Goal: Book appointment/travel/reservation

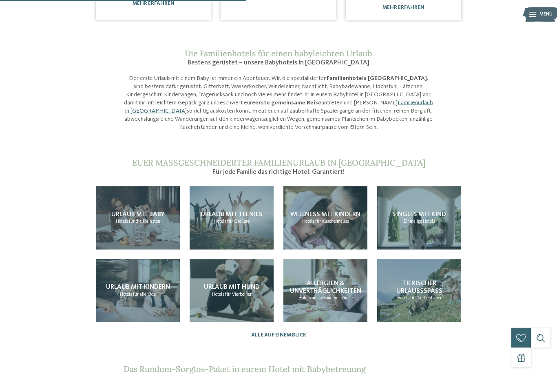
scroll to position [565, 0]
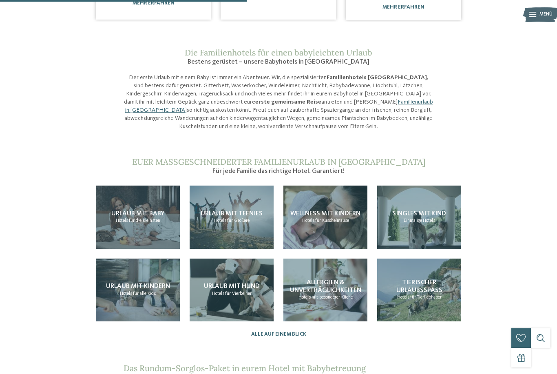
click at [142, 203] on div "Urlaub mit Baby Hotels für die Kleinsten" at bounding box center [138, 216] width 84 height 63
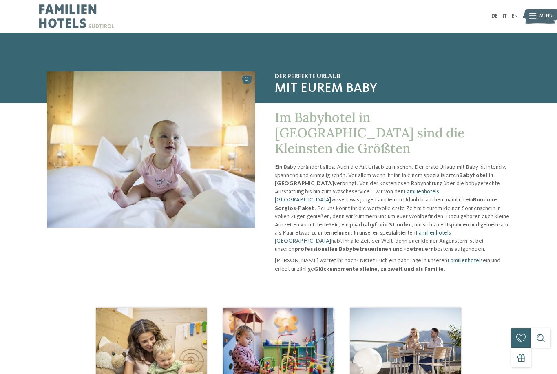
click at [316, 230] on link "Familienhotels [GEOGRAPHIC_DATA]" at bounding box center [363, 237] width 176 height 14
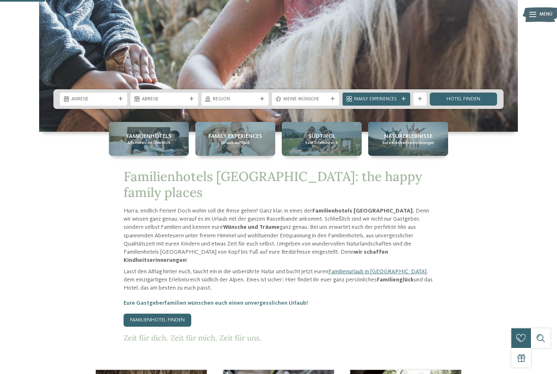
scroll to position [225, 0]
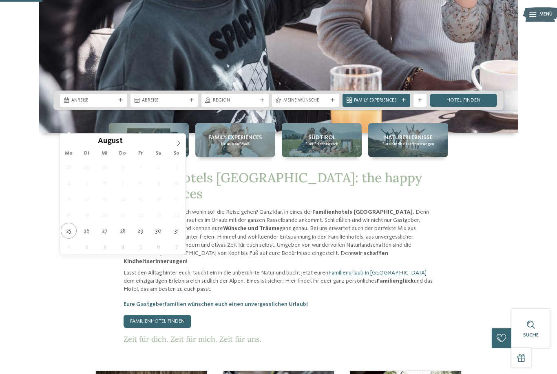
click at [181, 145] on icon at bounding box center [179, 143] width 6 height 6
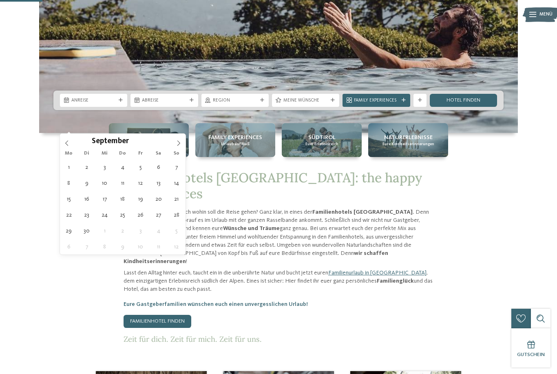
type div "12.09.2025"
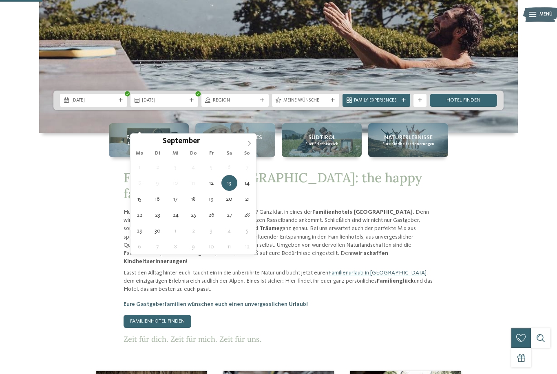
type div "15.09.2025"
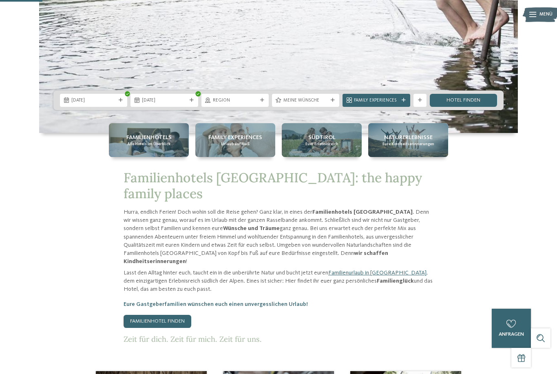
click at [259, 102] on div at bounding box center [262, 100] width 7 height 4
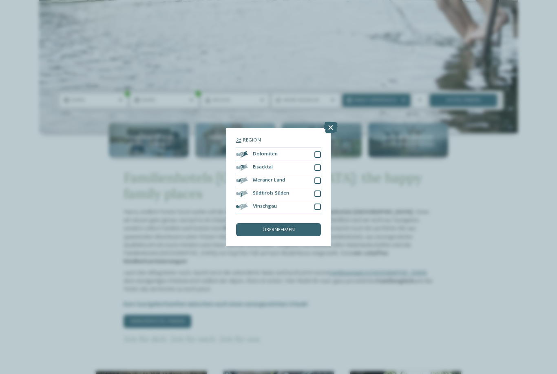
click at [330, 122] on icon at bounding box center [331, 127] width 14 height 11
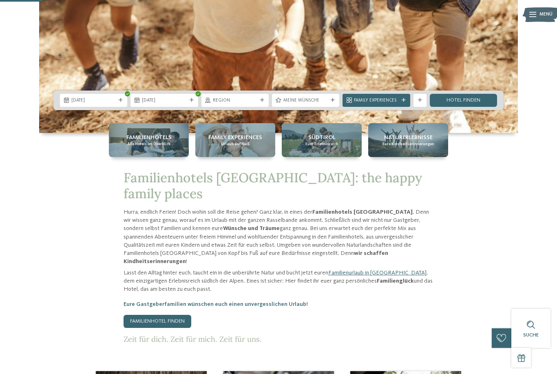
click at [327, 104] on span "Meine Wünsche" at bounding box center [305, 100] width 44 height 7
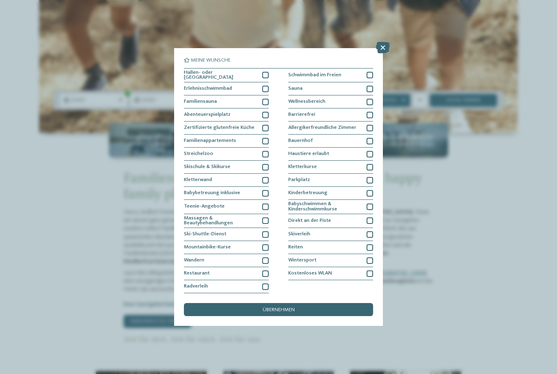
click at [265, 190] on div at bounding box center [265, 193] width 7 height 7
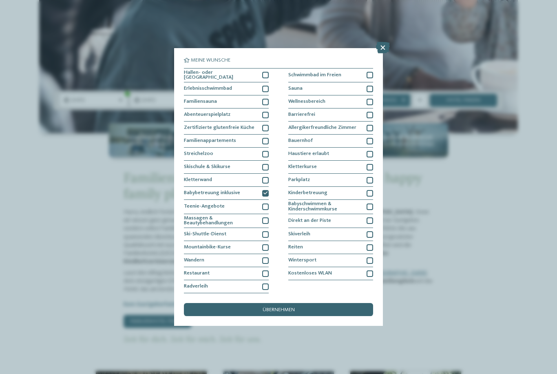
scroll to position [34, 0]
click at [368, 203] on div at bounding box center [369, 206] width 7 height 7
click at [370, 203] on div at bounding box center [369, 206] width 7 height 7
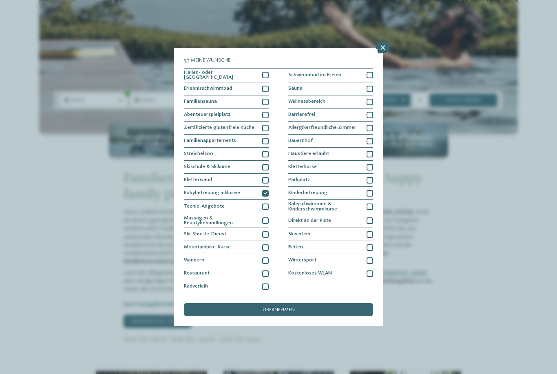
click at [281, 307] on span "übernehmen" at bounding box center [278, 309] width 32 height 5
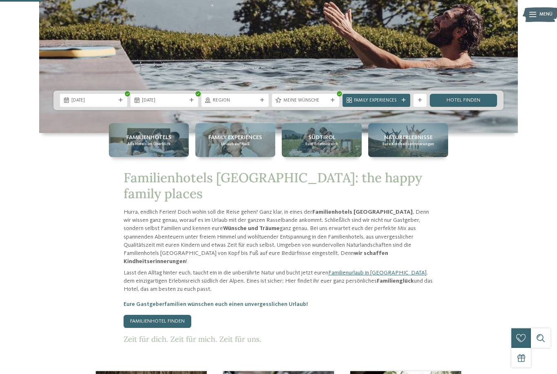
click at [461, 107] on link "Hotel finden" at bounding box center [463, 100] width 67 height 13
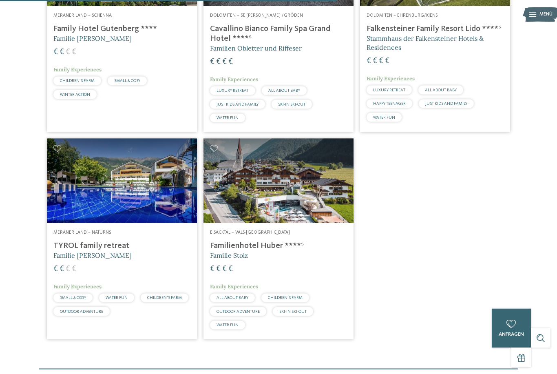
scroll to position [520, 0]
click at [235, 299] on span "ALL ABOUT BABY" at bounding box center [232, 297] width 32 height 4
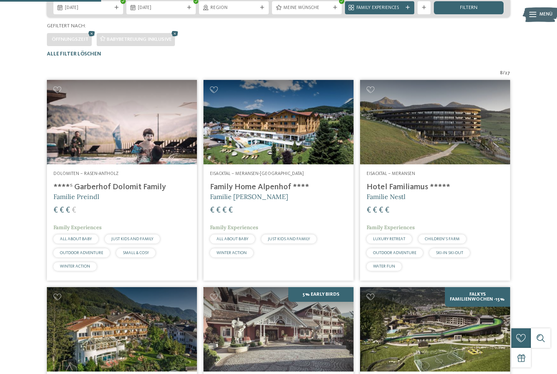
scroll to position [157, 0]
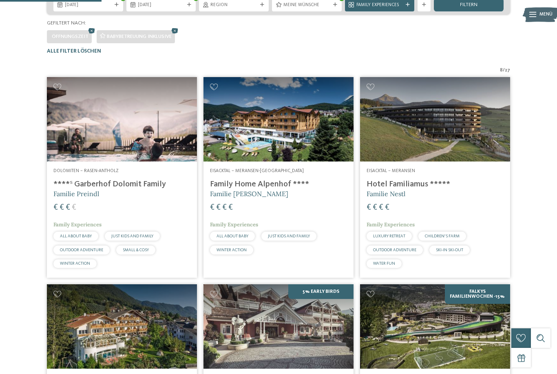
click at [430, 189] on h4 "Hotel Familiamus *****" at bounding box center [434, 184] width 137 height 10
